Goal: Task Accomplishment & Management: Manage account settings

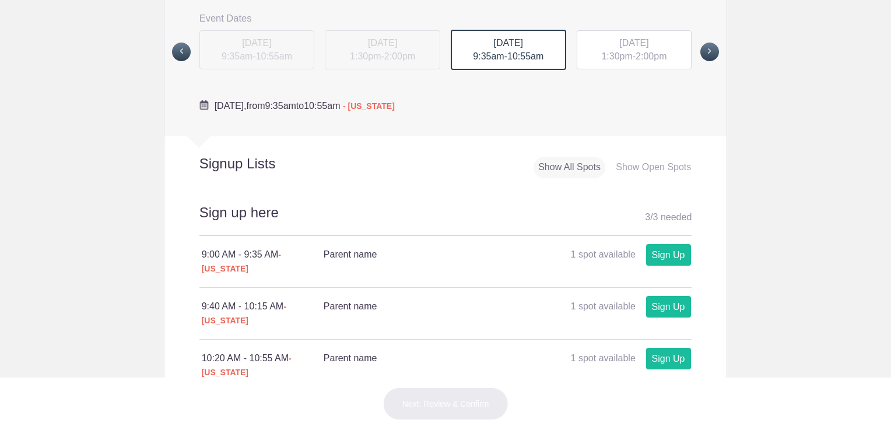
scroll to position [468, 0]
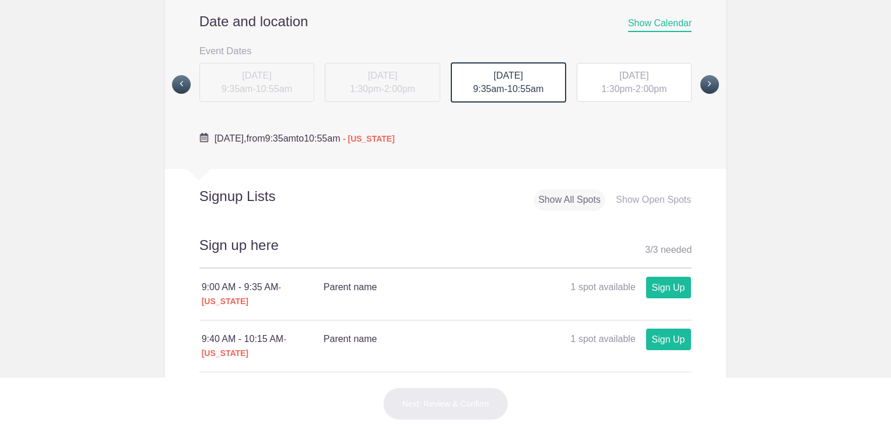
click at [619, 102] on button "[DATE] 1:30pm - 2:00pm" at bounding box center [634, 82] width 117 height 41
click at [620, 84] on span "1:30pm" at bounding box center [616, 89] width 31 height 10
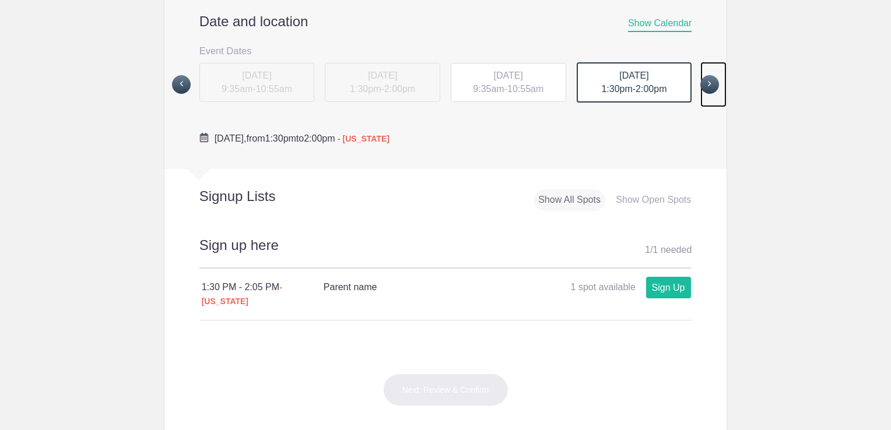
click at [708, 89] on span at bounding box center [710, 84] width 19 height 19
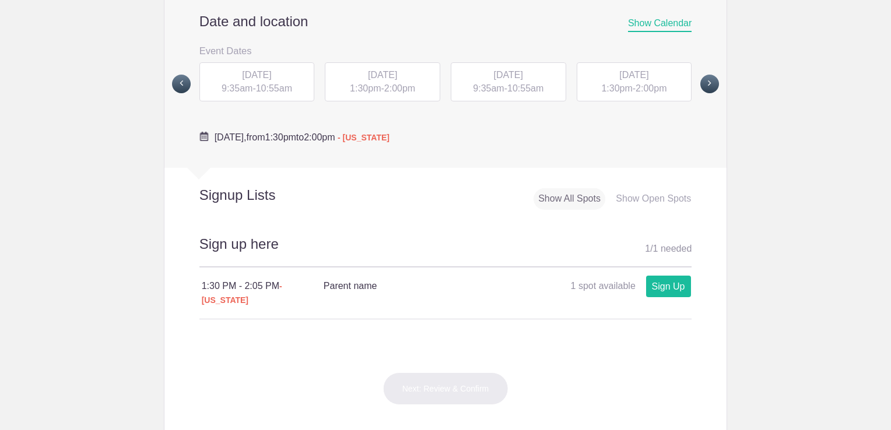
click at [275, 87] on span "10:55am" at bounding box center [274, 88] width 36 height 10
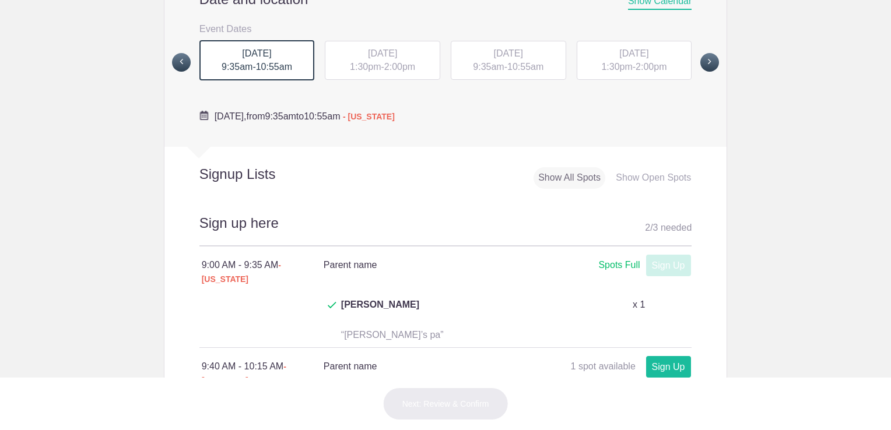
scroll to position [479, 0]
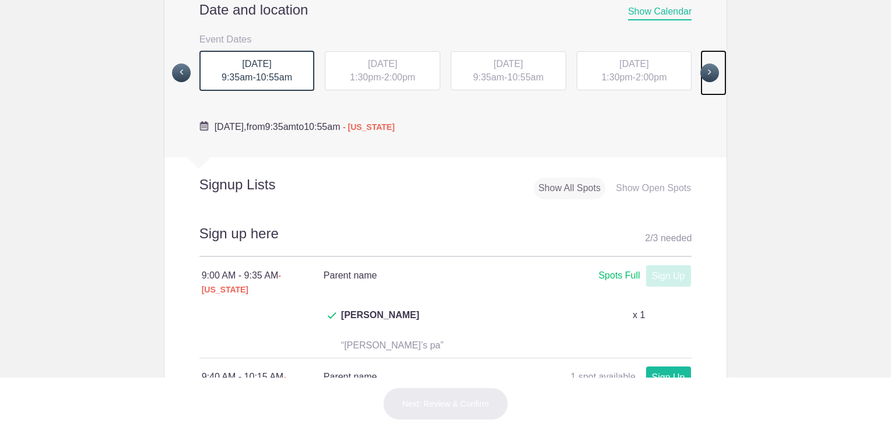
click at [703, 69] on span at bounding box center [710, 73] width 19 height 19
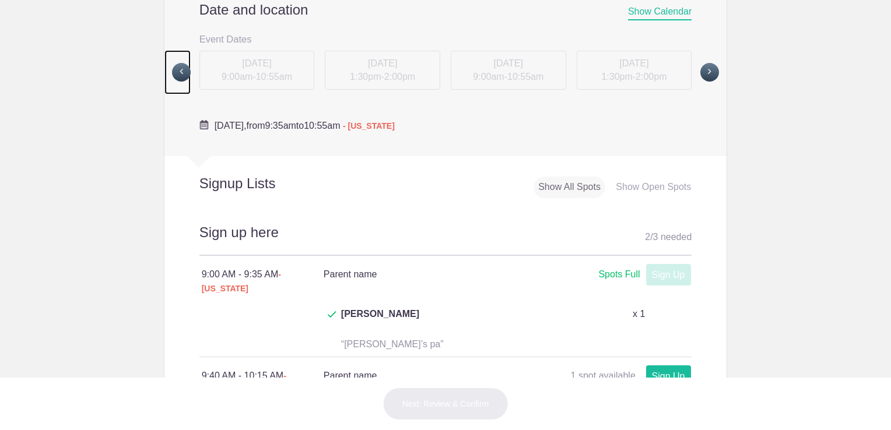
click at [180, 73] on span at bounding box center [181, 72] width 19 height 19
click at [184, 70] on span at bounding box center [181, 73] width 19 height 19
click at [508, 57] on div "[DATE] 9:35am - 10:55am" at bounding box center [508, 71] width 115 height 40
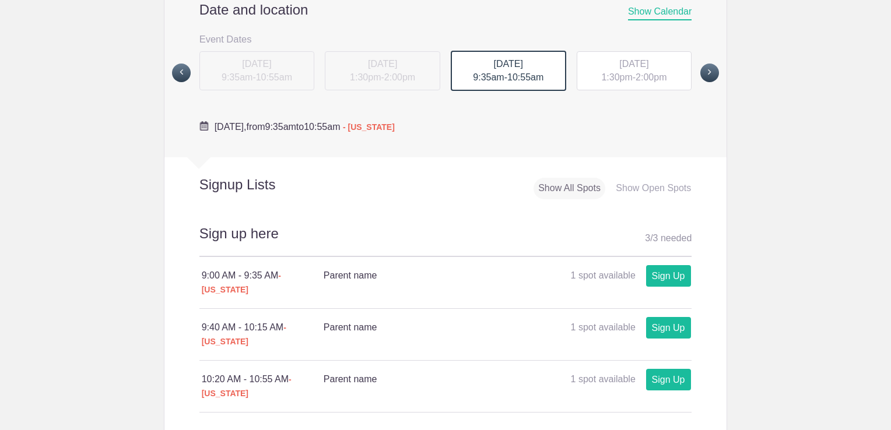
click at [371, 79] on div "[DATE] 1:30pm - 2:00pm" at bounding box center [383, 73] width 126 height 45
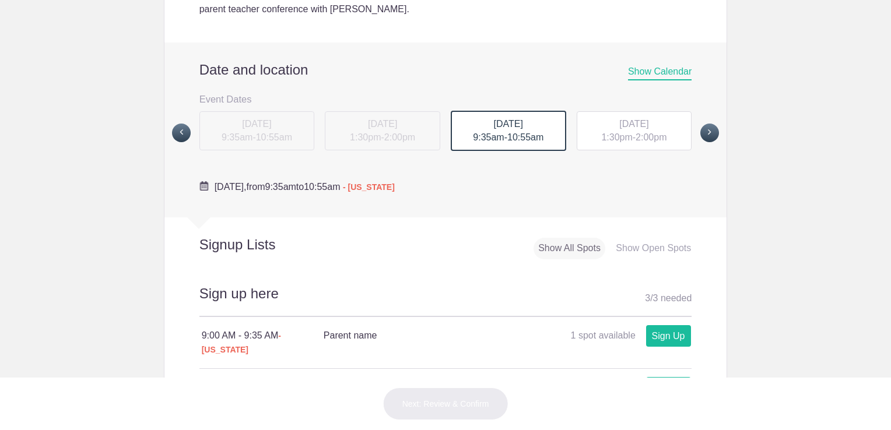
scroll to position [418, 0]
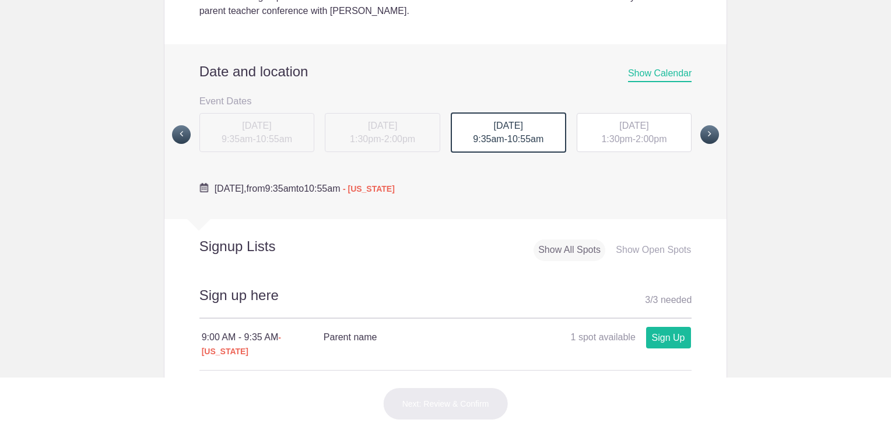
click at [262, 116] on div "[DATE] 9:35am - 10:55am" at bounding box center [257, 135] width 126 height 45
drag, startPoint x: 262, startPoint y: 116, endPoint x: 296, endPoint y: 136, distance: 38.7
click at [296, 136] on div "[DATE] 9:35am - 10:55am" at bounding box center [257, 135] width 126 height 45
